Goal: Find specific page/section

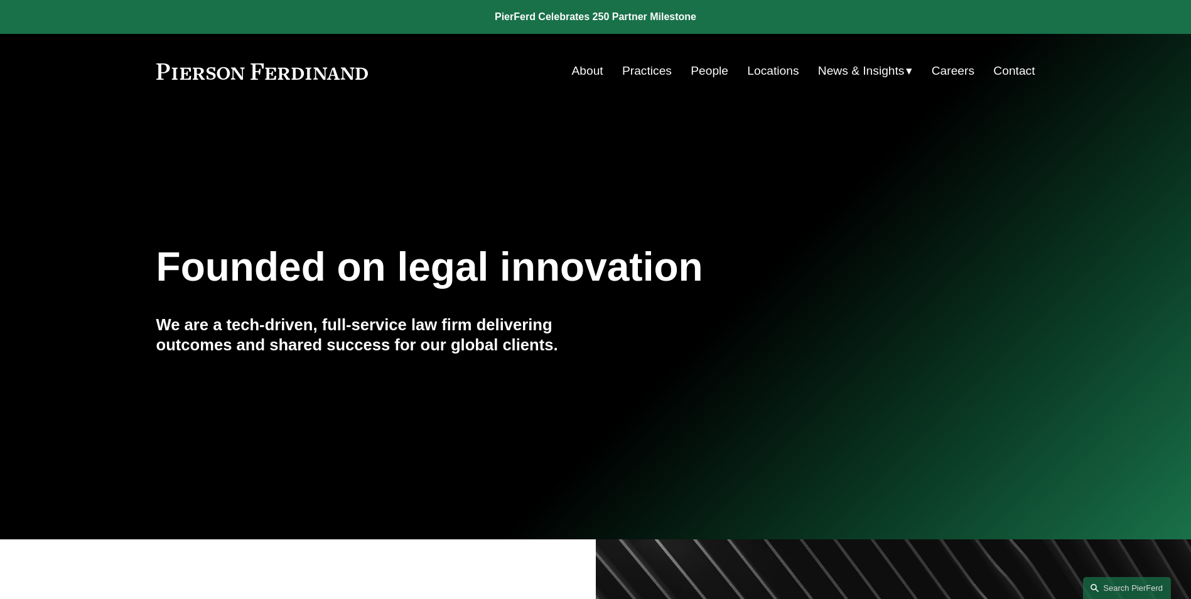
click at [705, 72] on link "People" at bounding box center [709, 71] width 38 height 24
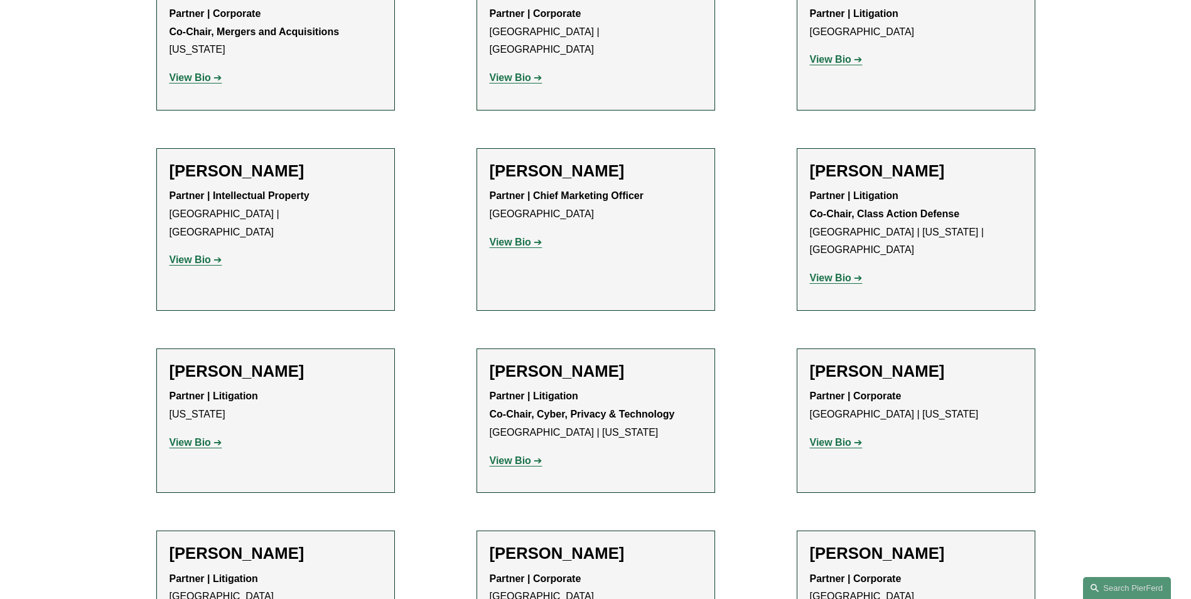
scroll to position [10806, 0]
